Goal: Task Accomplishment & Management: Complete application form

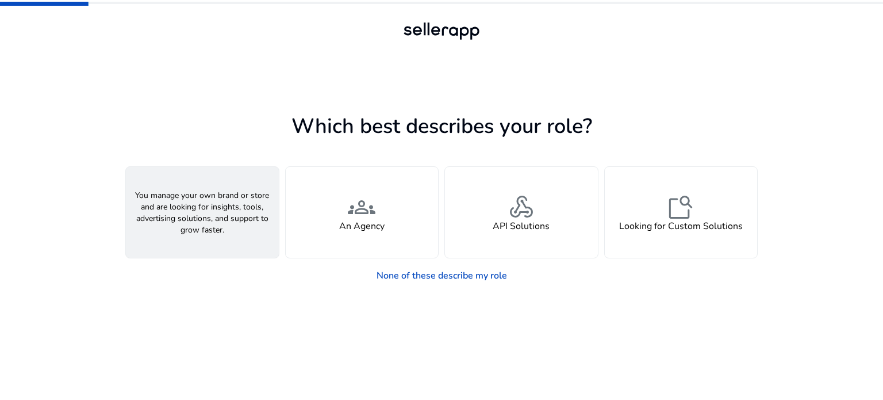
click at [240, 241] on div "person A Seller" at bounding box center [202, 212] width 153 height 91
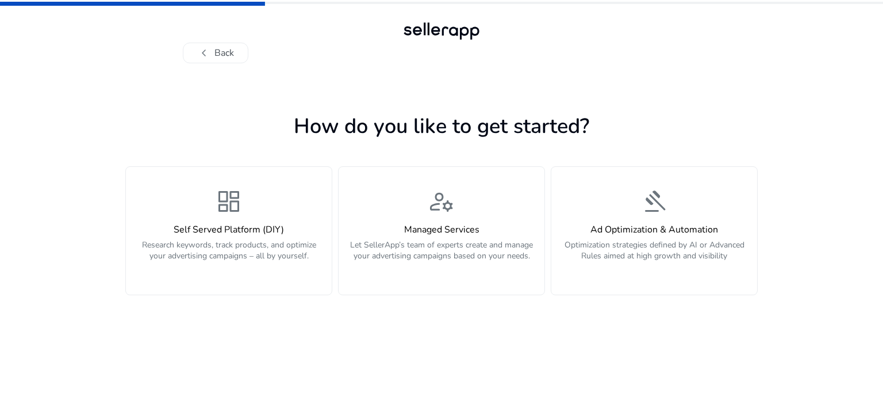
click at [240, 241] on p "Research keywords, track products, and optimize your advertising campaigns – al…" at bounding box center [229, 256] width 192 height 35
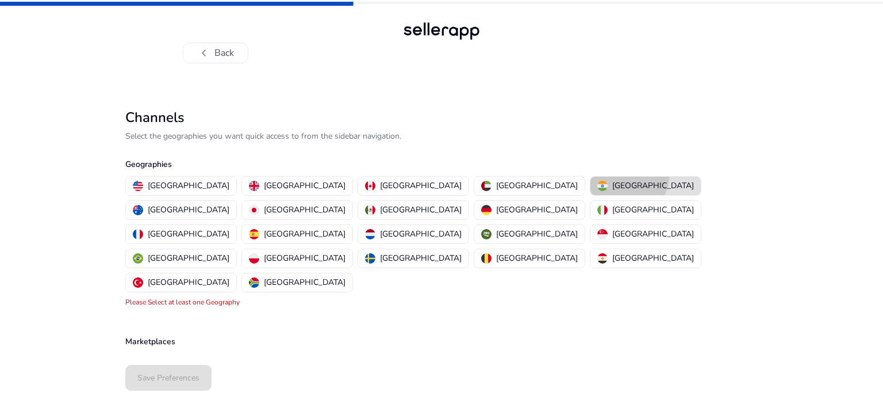
click at [591, 177] on button "[GEOGRAPHIC_DATA]" at bounding box center [646, 186] width 110 height 18
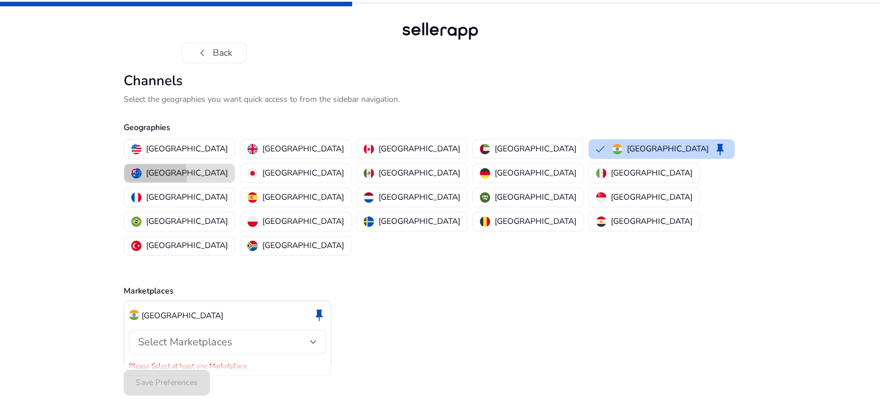
click at [141, 178] on img "button" at bounding box center [136, 173] width 10 height 10
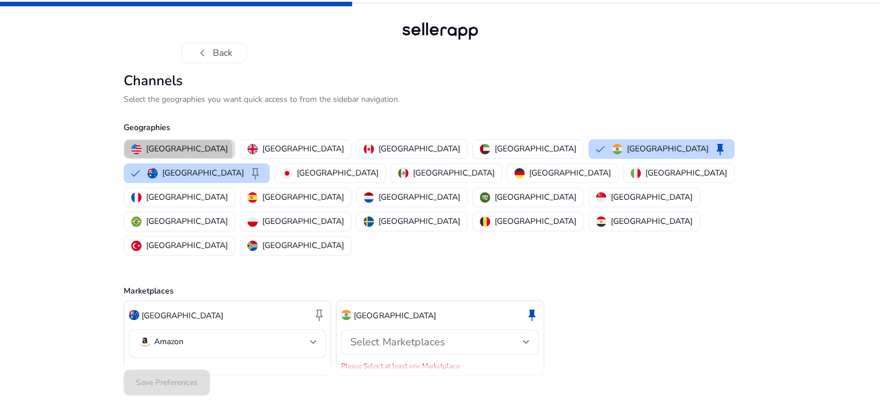
click at [177, 155] on p "[GEOGRAPHIC_DATA]" at bounding box center [187, 149] width 82 height 12
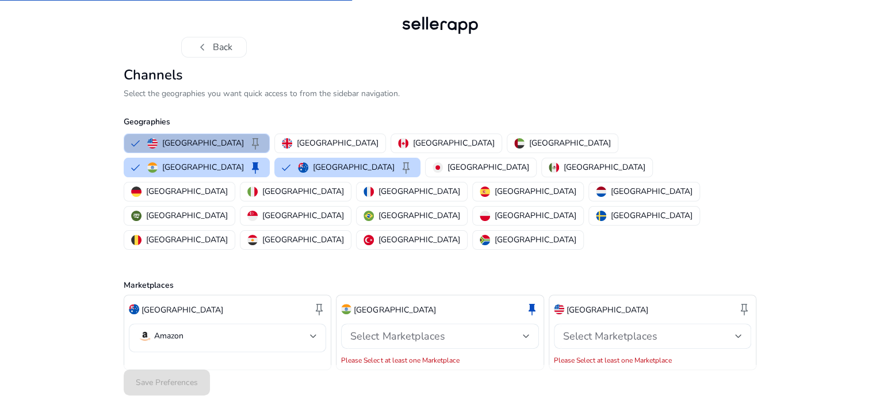
scroll to position [7, 0]
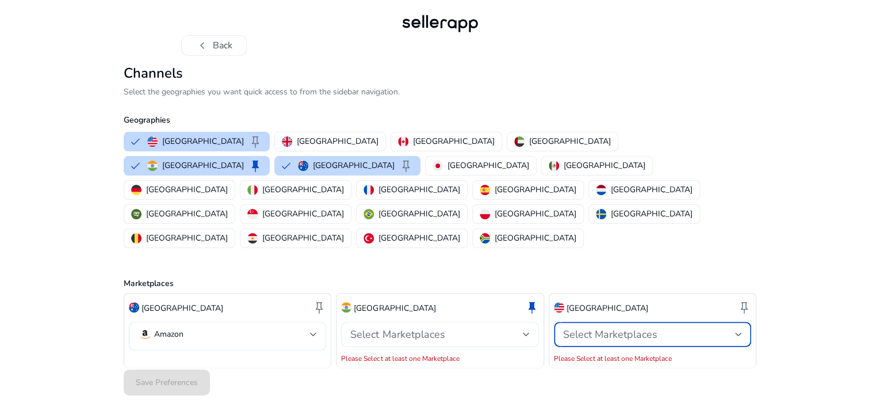
click at [601, 327] on span "Select Marketplaces" at bounding box center [610, 334] width 94 height 14
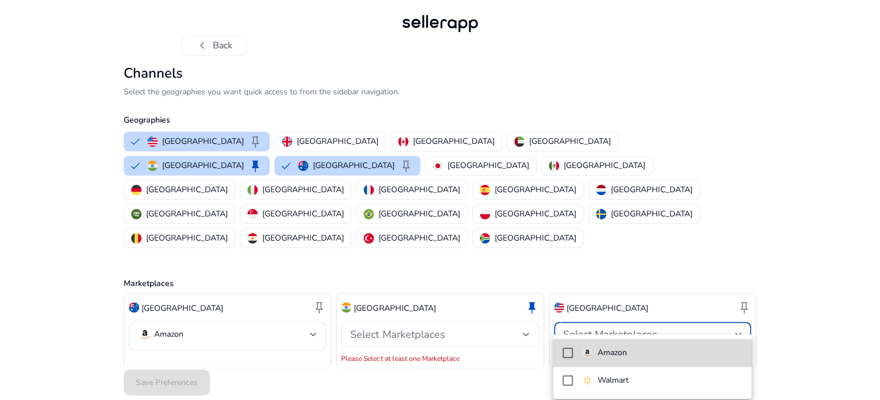
click at [565, 353] on mat-pseudo-checkbox at bounding box center [567, 352] width 10 height 10
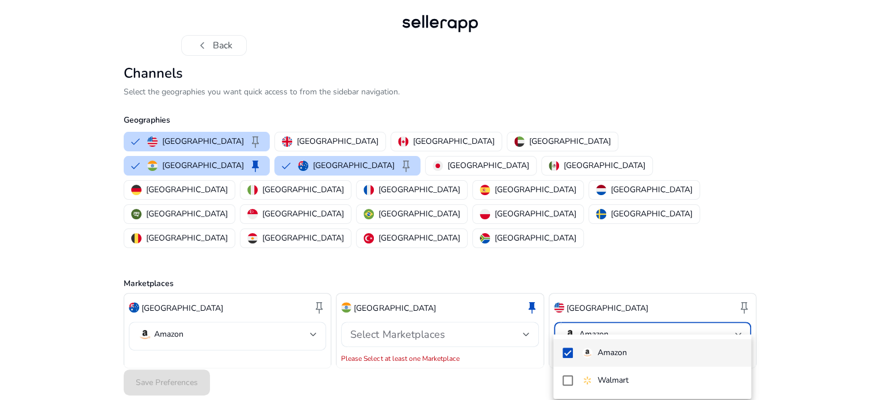
click at [497, 326] on div at bounding box center [440, 200] width 880 height 400
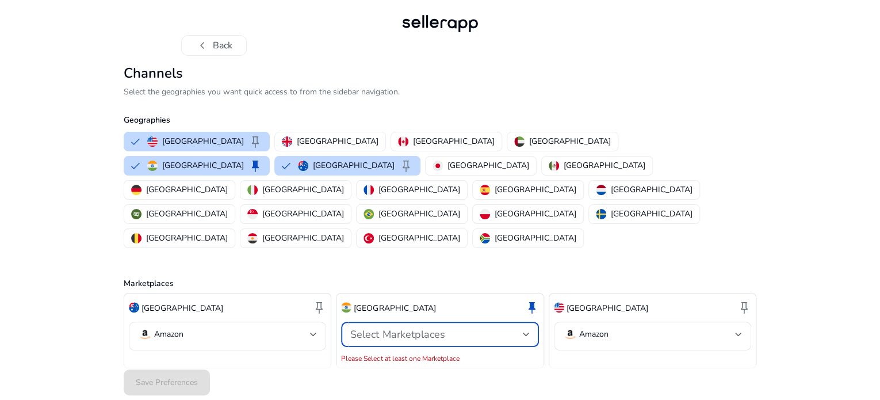
click at [493, 328] on div "Select Marketplaces" at bounding box center [436, 334] width 172 height 13
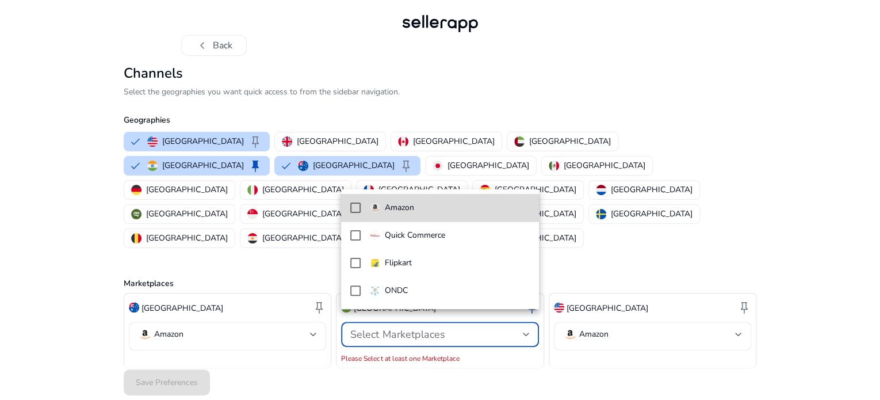
click at [353, 204] on mat-pseudo-checkbox at bounding box center [355, 207] width 10 height 10
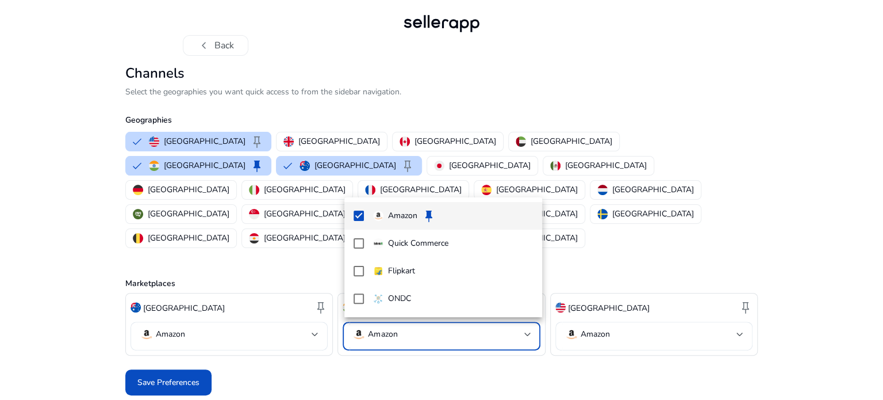
scroll to position [0, 0]
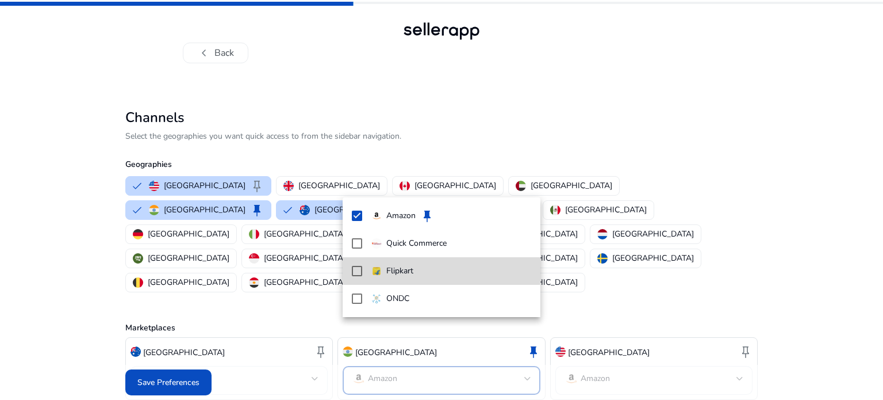
click at [361, 267] on mat-pseudo-checkbox at bounding box center [357, 271] width 10 height 10
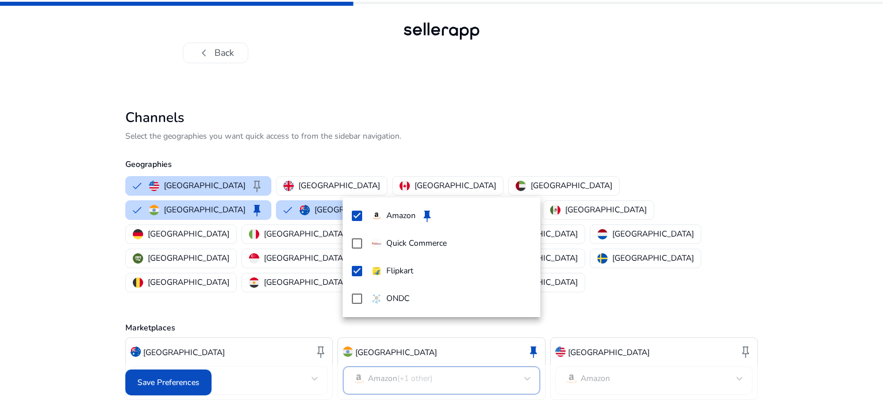
click at [534, 139] on div at bounding box center [441, 200] width 883 height 400
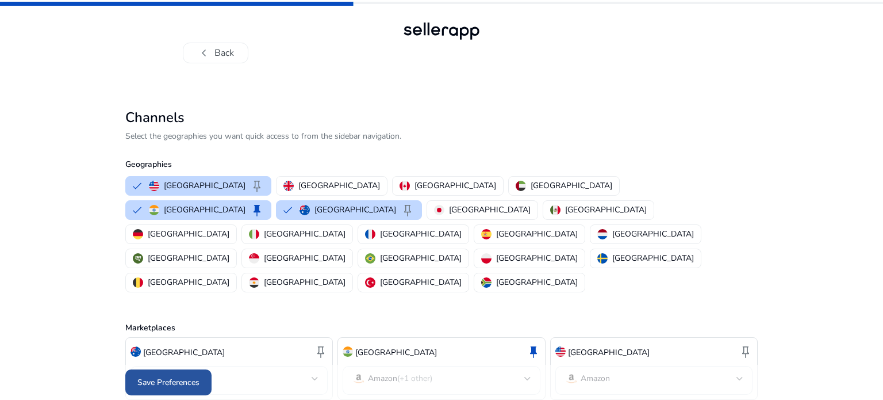
click at [199, 376] on span "Save Preferences" at bounding box center [168, 382] width 62 height 12
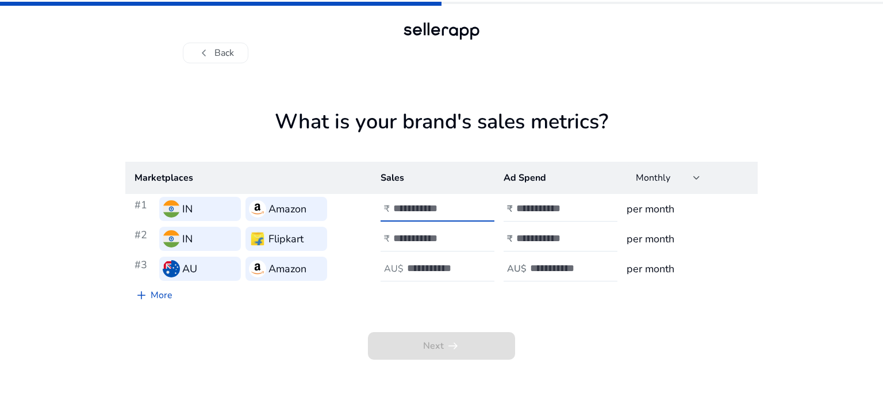
click at [421, 208] on input "number" at bounding box center [432, 208] width 78 height 13
click at [566, 200] on div at bounding box center [568, 208] width 104 height 25
click at [396, 350] on span "Next arrow_right_alt" at bounding box center [441, 346] width 147 height 28
click at [421, 207] on input "number" at bounding box center [432, 208] width 78 height 13
type input "*"
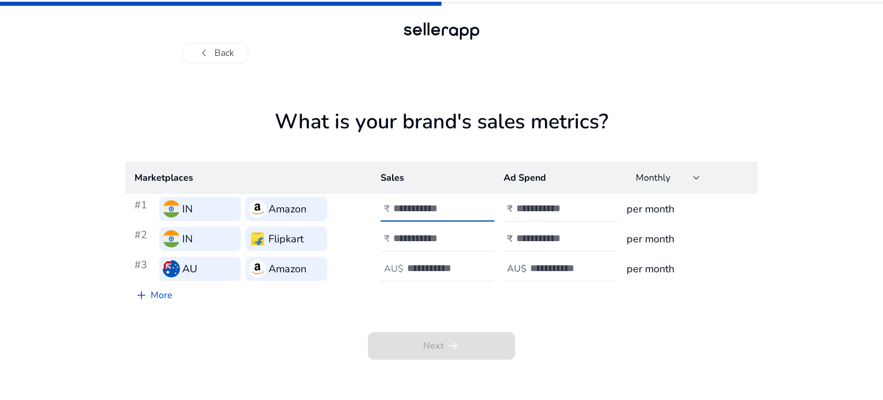
click at [465, 205] on input "*" at bounding box center [432, 208] width 78 height 13
click at [534, 202] on input "number" at bounding box center [555, 208] width 78 height 13
click at [584, 204] on input "number" at bounding box center [555, 208] width 78 height 13
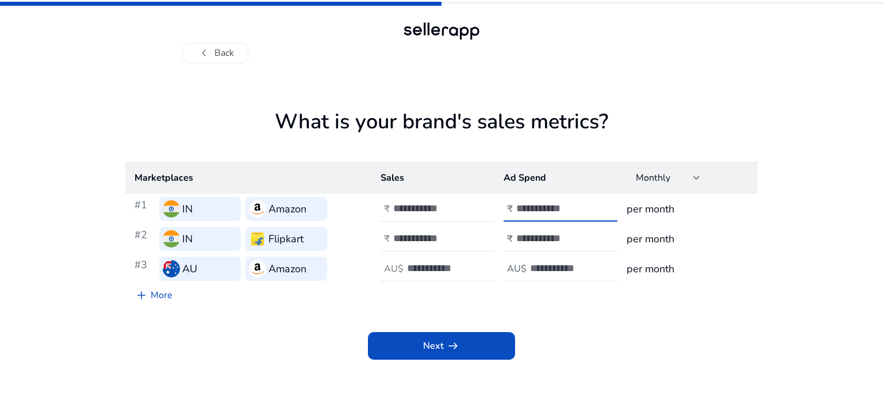
type input "*"
click at [589, 202] on input "*" at bounding box center [555, 208] width 78 height 13
click at [459, 340] on button "Next arrow_right_alt" at bounding box center [441, 346] width 147 height 28
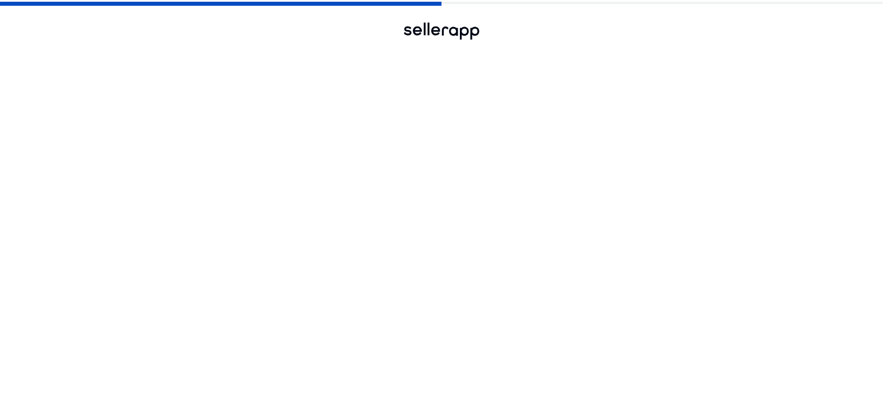
click at [459, 340] on app-sales-metrics "What is your brand's sales metrics? add More Next arrow_right_alt" at bounding box center [441, 254] width 633 height 290
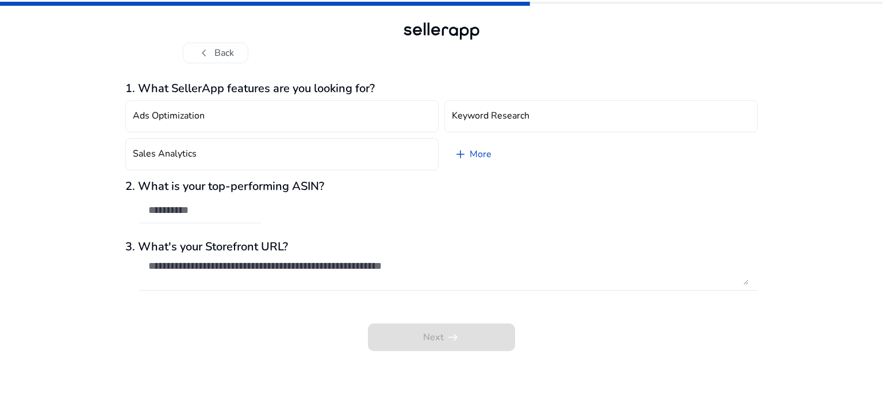
click at [284, 202] on div "2. What is your top-performing ASIN?" at bounding box center [441, 207] width 633 height 56
click at [297, 222] on div "2. What is your top-performing ASIN?" at bounding box center [441, 207] width 633 height 56
click at [238, 174] on div "Ads Optimization Keyword Research Sales Analytics add More" at bounding box center [441, 134] width 633 height 79
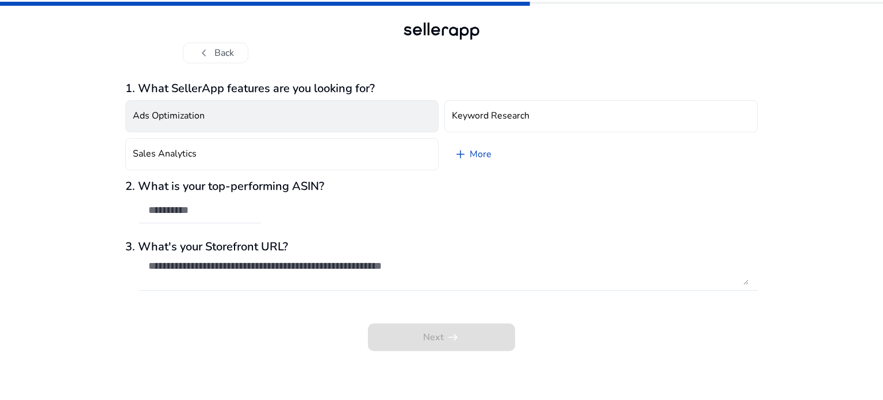
click at [235, 119] on button "Ads Optimization" at bounding box center [281, 116] width 313 height 32
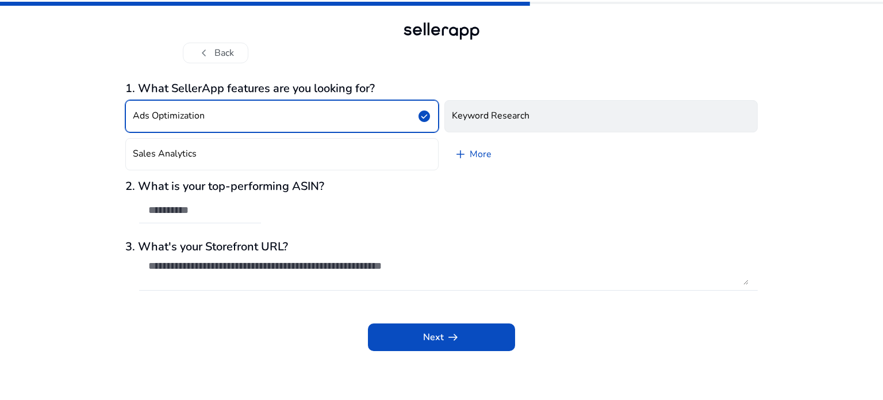
click at [502, 112] on h4 "Keyword Research" at bounding box center [491, 115] width 78 height 11
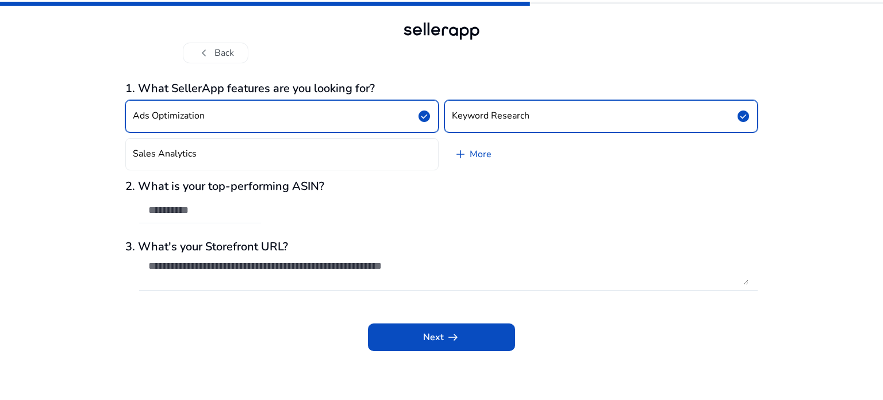
click at [438, 112] on button "Ads Optimization check_circle" at bounding box center [281, 116] width 313 height 32
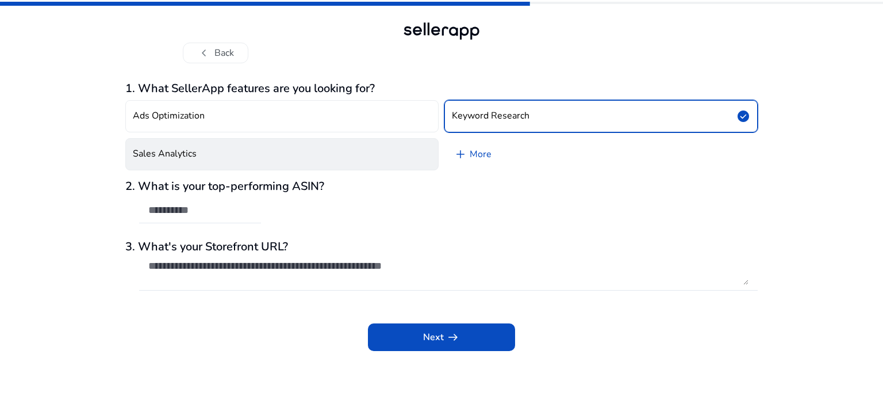
click at [388, 160] on button "Sales Analytics" at bounding box center [281, 154] width 313 height 32
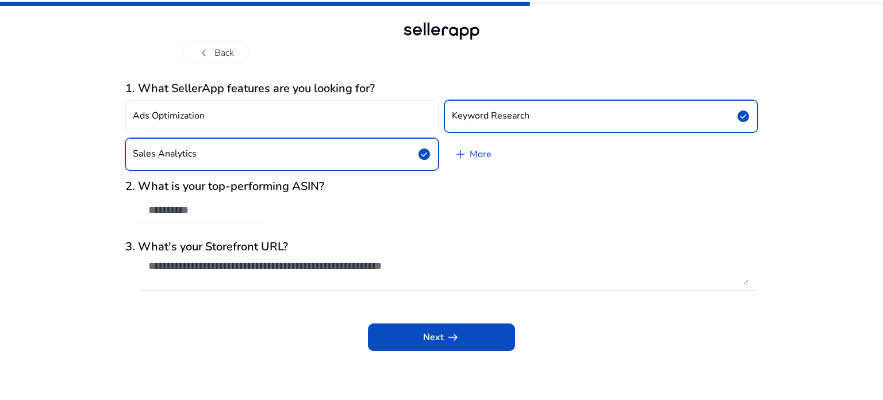
click at [265, 207] on div "2. What is your top-performing ASIN?" at bounding box center [441, 207] width 633 height 56
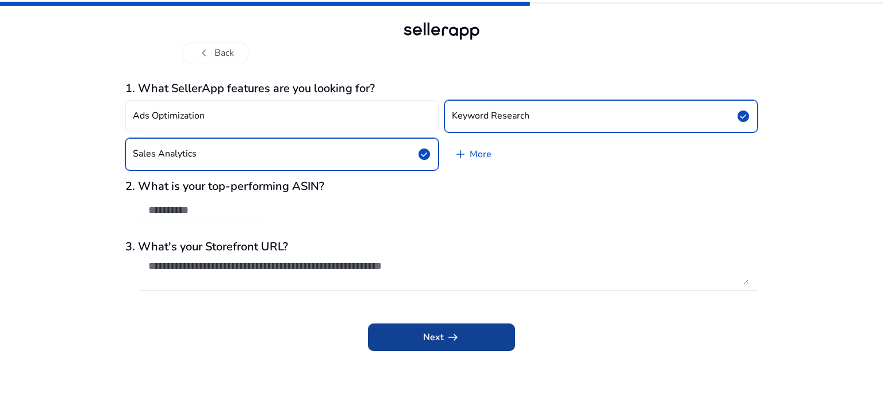
click at [440, 339] on span "Next arrow_right_alt" at bounding box center [441, 337] width 37 height 14
